Goal: Information Seeking & Learning: Check status

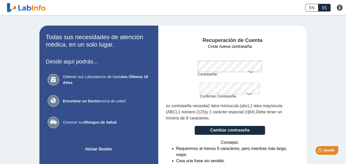
click at [94, 149] on button "Iniciar Sesión" at bounding box center [98, 149] width 70 height 9
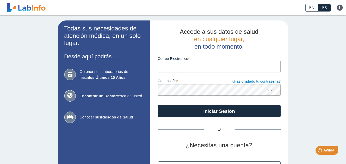
click at [247, 81] on link "¿Has olvidado tu contraseña?" at bounding box center [249, 82] width 61 height 6
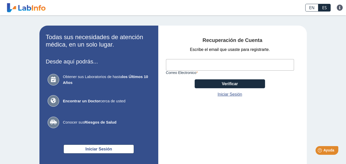
click at [213, 63] on input "Correo Electronico" at bounding box center [230, 65] width 128 height 12
type input "[EMAIL_ADDRESS][DOMAIN_NAME]"
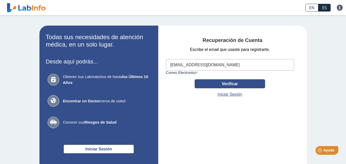
click at [212, 83] on button "Verificar" at bounding box center [230, 83] width 70 height 9
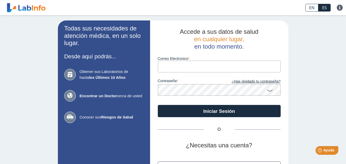
click at [188, 67] on input "Correo Electronico" at bounding box center [219, 67] width 123 height 12
type input "[EMAIL_ADDRESS][DOMAIN_NAME]"
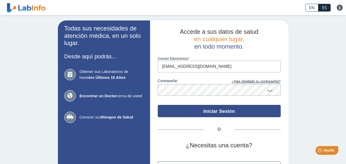
click at [188, 114] on button "Iniciar Sesión" at bounding box center [219, 111] width 123 height 12
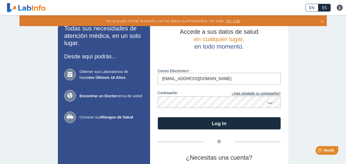
click at [234, 21] on span "Ver más" at bounding box center [232, 21] width 16 height 6
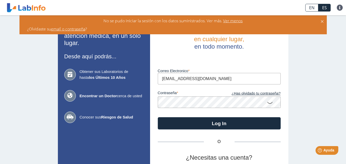
click at [234, 21] on span "Ver menos" at bounding box center [232, 21] width 20 height 6
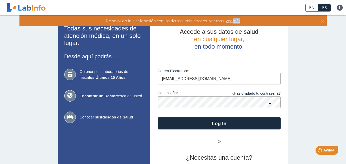
click at [234, 21] on span "Ver más" at bounding box center [232, 21] width 16 height 6
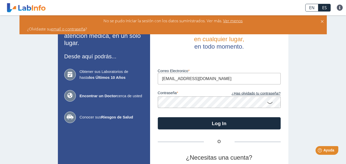
click at [67, 29] on link "email o contraseña" at bounding box center [68, 29] width 34 height 6
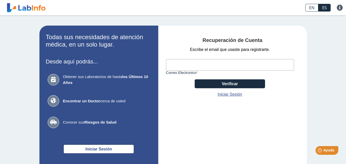
click at [193, 64] on input "Correo Electronico" at bounding box center [230, 65] width 128 height 12
type input "[EMAIL_ADDRESS][DOMAIN_NAME]"
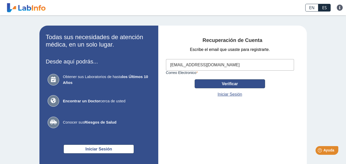
click at [229, 83] on button "Verificar" at bounding box center [230, 83] width 70 height 9
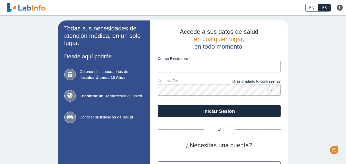
click at [186, 67] on input "Correo Electronico" at bounding box center [219, 67] width 123 height 12
type input "[EMAIL_ADDRESS][DOMAIN_NAME]"
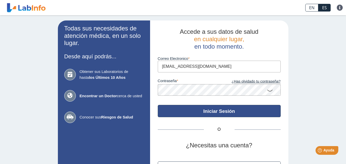
click at [183, 107] on button "Iniciar Sesión" at bounding box center [219, 111] width 123 height 12
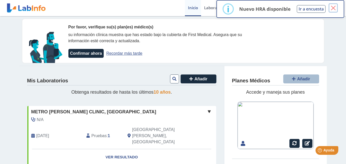
click at [331, 6] on button "×" at bounding box center [332, 7] width 9 height 9
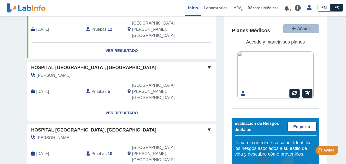
scroll to position [170, 0]
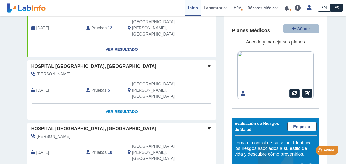
click at [115, 104] on link "Ver Resultado" at bounding box center [121, 112] width 189 height 16
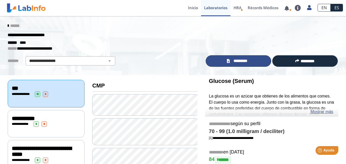
click at [232, 59] on span "*********" at bounding box center [240, 61] width 19 height 6
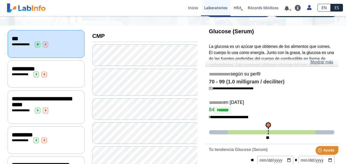
scroll to position [49, 0]
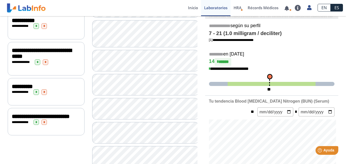
scroll to position [99, 0]
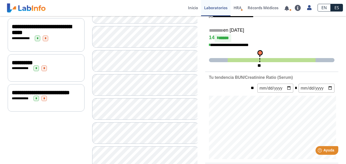
scroll to position [150, 0]
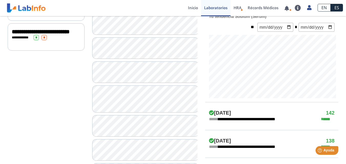
scroll to position [185, 0]
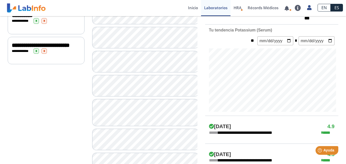
scroll to position [187, 0]
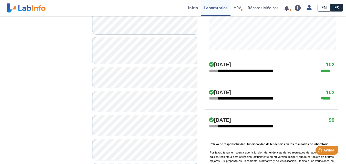
scroll to position [232, 0]
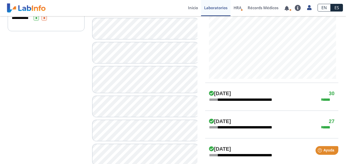
scroll to position [207, 0]
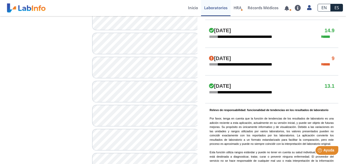
scroll to position [274, 0]
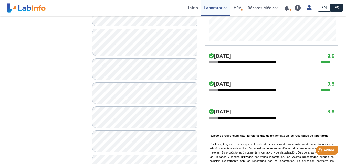
scroll to position [237, 0]
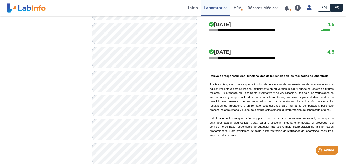
scroll to position [304, 0]
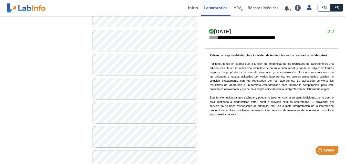
scroll to position [305, 0]
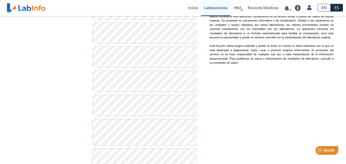
scroll to position [376, 0]
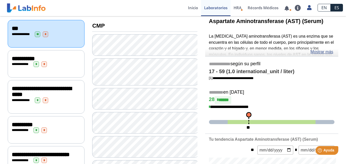
scroll to position [58, 0]
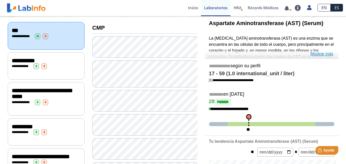
click at [319, 54] on link "Mostrar más" at bounding box center [321, 54] width 23 height 6
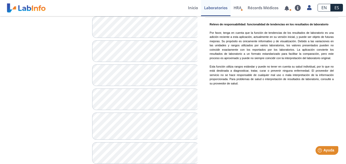
scroll to position [379, 0]
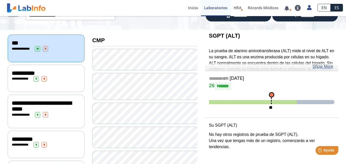
scroll to position [41, 0]
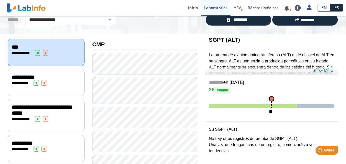
click at [320, 71] on link "Show More" at bounding box center [322, 71] width 21 height 6
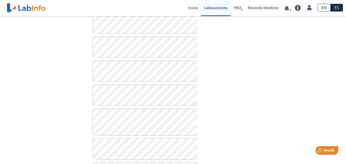
scroll to position [402, 0]
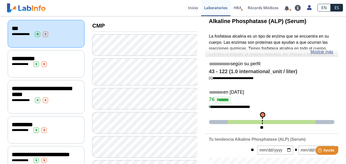
scroll to position [58, 0]
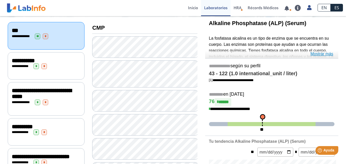
click at [320, 52] on link "Mostrar más" at bounding box center [321, 54] width 23 height 6
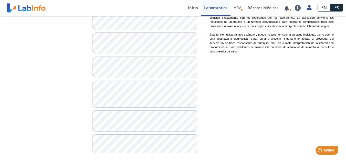
scroll to position [412, 0]
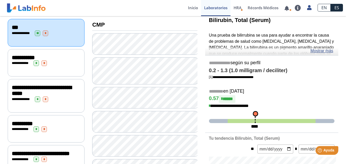
scroll to position [46, 0]
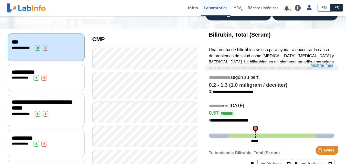
click at [320, 66] on link "Mostrar más" at bounding box center [321, 65] width 23 height 6
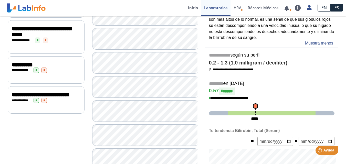
scroll to position [0, 0]
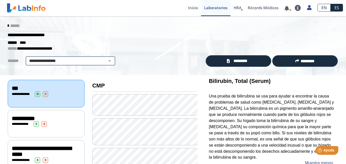
click at [96, 61] on select "**********" at bounding box center [70, 61] width 87 height 6
click at [27, 58] on select "**********" at bounding box center [70, 61] width 87 height 6
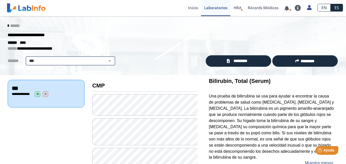
click at [95, 62] on select "**********" at bounding box center [70, 61] width 87 height 6
click at [27, 58] on select "**********" at bounding box center [70, 61] width 87 height 6
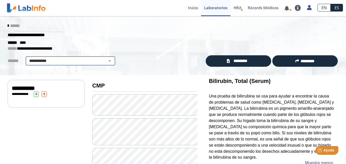
click at [95, 60] on select "**********" at bounding box center [70, 61] width 87 height 6
select select "**********"
click at [27, 58] on select "**********" at bounding box center [70, 61] width 87 height 6
